Goal: Task Accomplishment & Management: Manage account settings

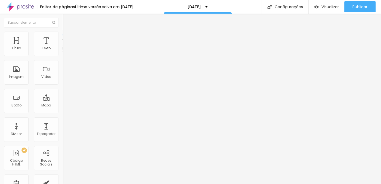
click at [63, 58] on span "Editar perguntas" at bounding box center [78, 55] width 31 height 5
drag, startPoint x: 178, startPoint y: 146, endPoint x: 217, endPoint y: 145, distance: 39.5
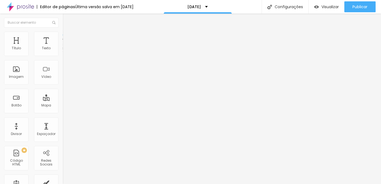
drag, startPoint x: 225, startPoint y: 145, endPoint x: 263, endPoint y: 144, distance: 38.1
drag, startPoint x: 279, startPoint y: 145, endPoint x: 292, endPoint y: 145, distance: 13.1
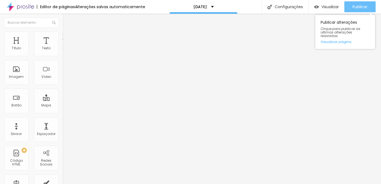
click at [356, 8] on span "Publicar" at bounding box center [360, 7] width 15 height 4
click at [355, 5] on span "Publicar" at bounding box center [360, 7] width 15 height 4
